Goal: Communication & Community: Share content

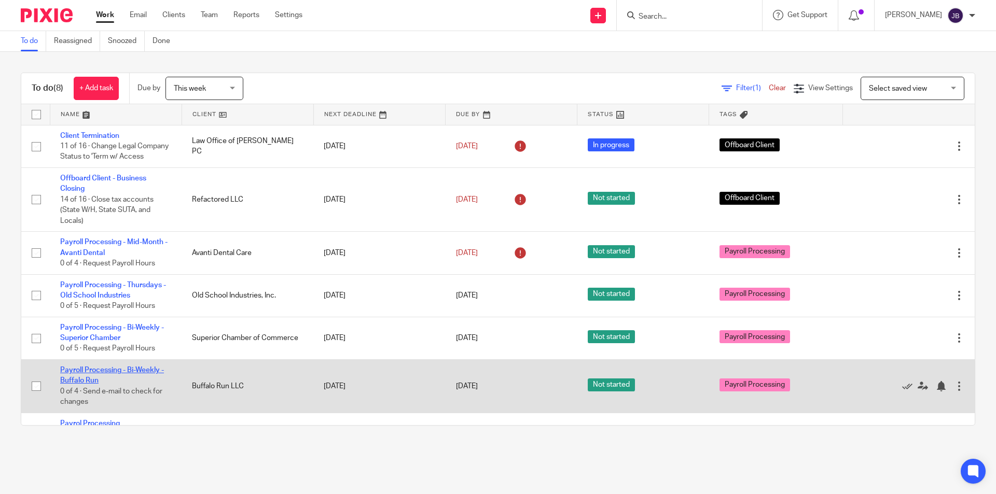
click at [119, 380] on link "Payroll Processing - Bi-Weekly - Buffalo Run" at bounding box center [112, 376] width 104 height 18
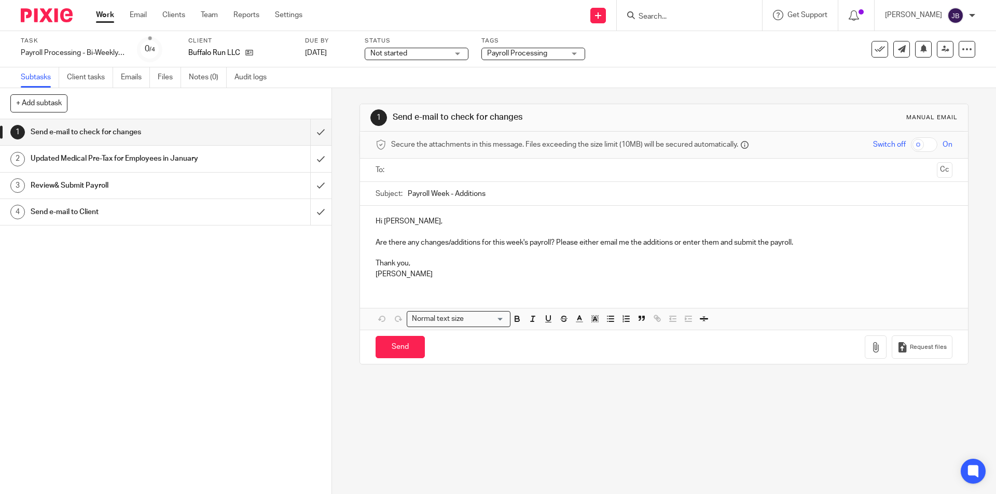
click at [416, 164] on input "text" at bounding box center [664, 170] width 538 height 12
click at [388, 348] on input "Send" at bounding box center [400, 349] width 49 height 22
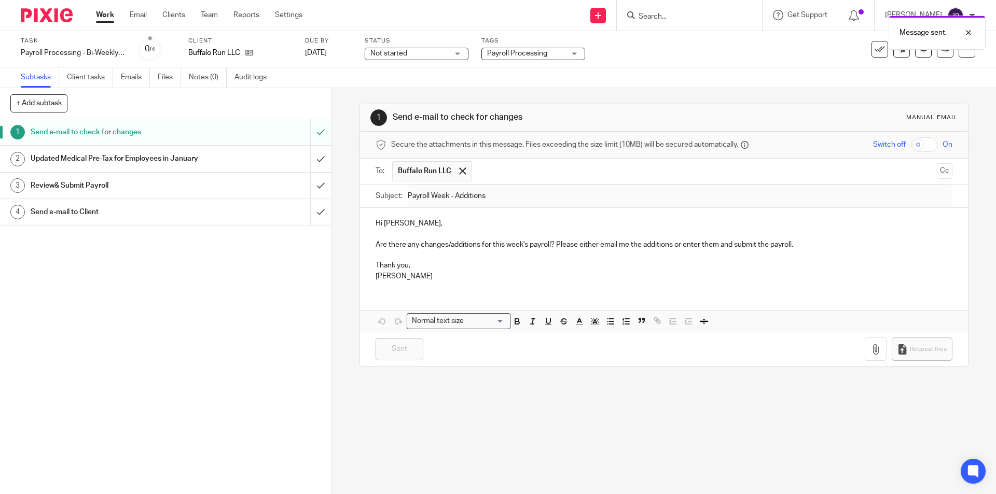
type input "Sent"
click at [106, 18] on link "Work" at bounding box center [105, 15] width 18 height 10
